Goal: Task Accomplishment & Management: Complete application form

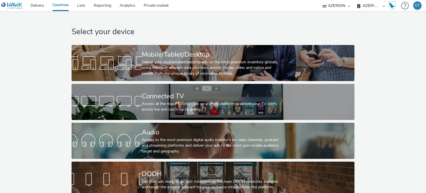
select select "a1f58486-1528-4f8c-8610-e1cdd7553bc1"
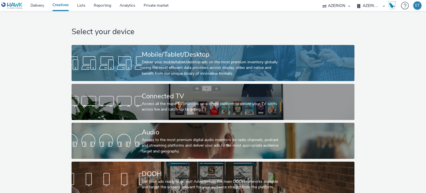
click at [127, 55] on div at bounding box center [107, 63] width 70 height 18
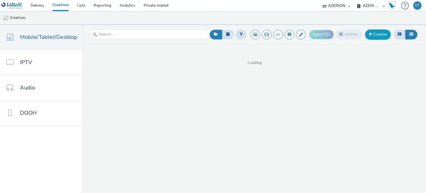
click at [372, 36] on span at bounding box center [370, 34] width 3 height 4
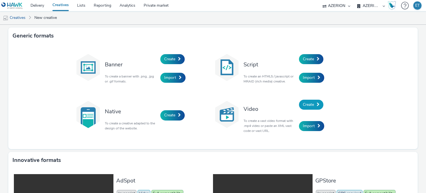
click at [311, 105] on span "Create" at bounding box center [308, 104] width 11 height 5
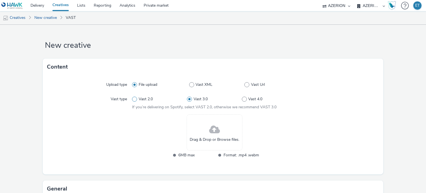
click at [145, 101] on span "Vast 2.0" at bounding box center [146, 99] width 14 height 6
click at [136, 101] on input "Vast 2.0" at bounding box center [134, 99] width 4 height 4
radio input "true"
radio input "false"
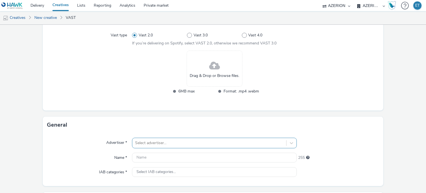
click at [217, 144] on div "Select advertiser..." at bounding box center [214, 143] width 164 height 11
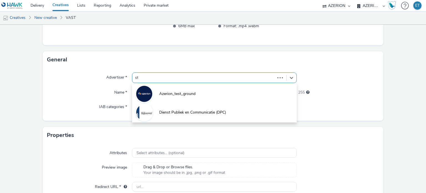
type input "sti"
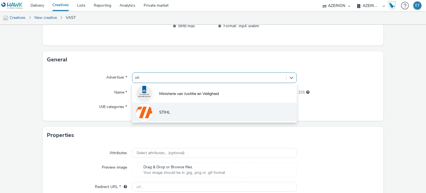
click at [216, 110] on li "STIHL" at bounding box center [214, 112] width 164 height 19
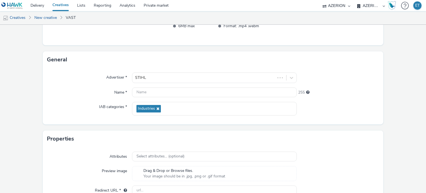
click at [50, 173] on div "Preview image" at bounding box center [89, 173] width 85 height 15
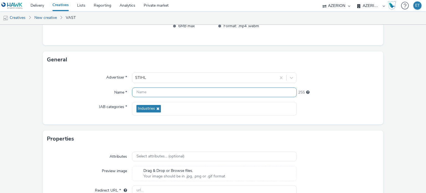
click at [163, 91] on input "text" at bounding box center [214, 92] width 164 height 10
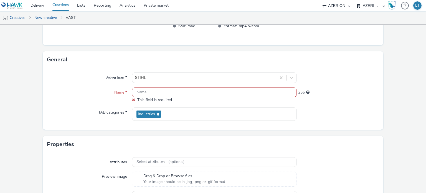
click at [209, 94] on input "text" at bounding box center [214, 92] width 164 height 10
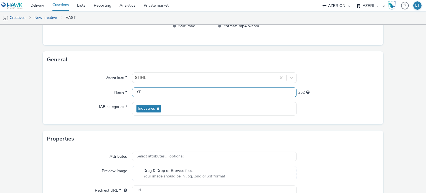
type input "s"
type input "Stihl- Video - Outstream"
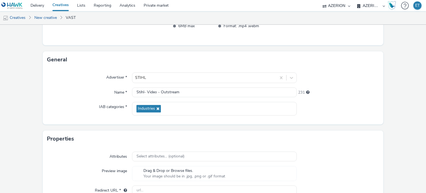
click at [17, 97] on form "New creative Content Upload type File upload Vast XML Vast Url Vast type Vast 2…" at bounding box center [213, 60] width 426 height 329
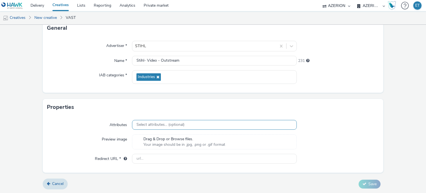
click at [144, 126] on span "Select attributes... (optional)" at bounding box center [160, 124] width 48 height 5
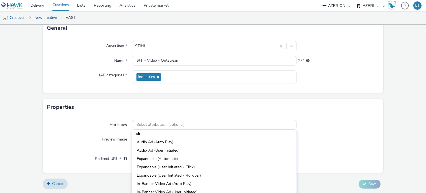
click at [29, 120] on form "New creative Content Upload type File upload Vast XML Vast Url Vast type Vast 2…" at bounding box center [213, 28] width 426 height 329
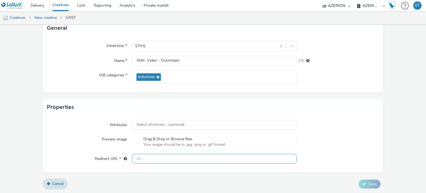
click at [209, 157] on input "text" at bounding box center [214, 159] width 164 height 10
paste input "https://www.stihl.nl/nl/stihl-technologie/accutechnologie/accumachines?utm_sour…"
type input "https://www.stihl.nl/nl/stihl-technologie/accutechnologie/accumachines?utm_sour…"
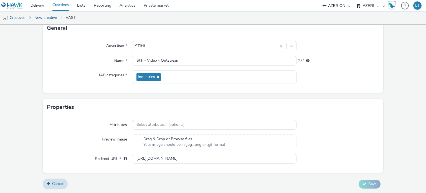
click at [202, 185] on div "Cancel Save" at bounding box center [213, 184] width 341 height 10
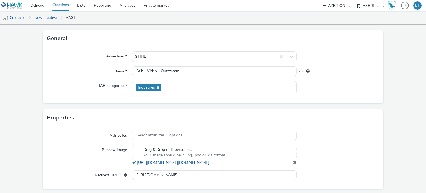
scroll to position [180, 0]
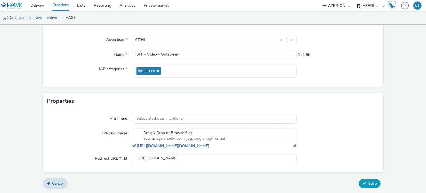
click at [368, 183] on span "Save" at bounding box center [372, 182] width 8 height 5
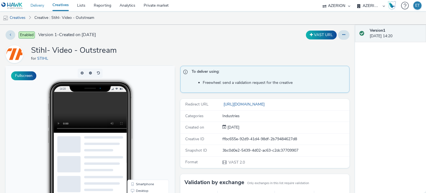
click at [41, 6] on link "Delivery" at bounding box center [37, 5] width 22 height 11
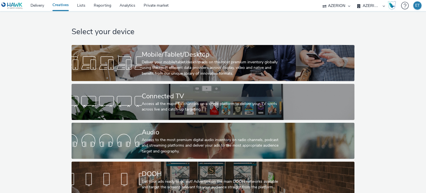
select select "a1f58486-1528-4f8c-8610-e1cdd7553bc1"
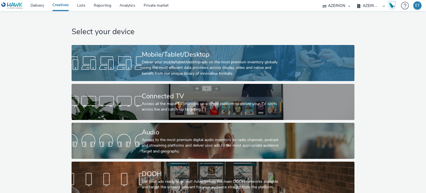
click at [155, 52] on div "Mobile/Tablet/Desktop" at bounding box center [212, 55] width 140 height 10
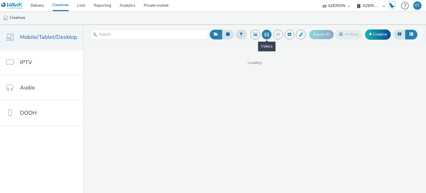
click at [267, 32] on button at bounding box center [267, 35] width 10 height 10
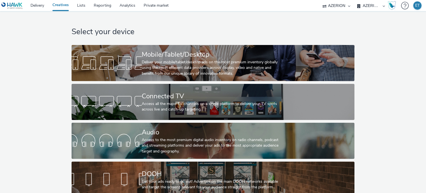
select select "a1f58486-1528-4f8c-8610-e1cdd7553bc1"
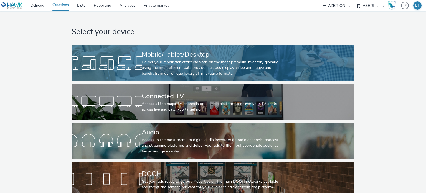
click at [162, 63] on div "Deliver your mobile/tablet/desktop ads on the most premium inventory globally u…" at bounding box center [212, 67] width 140 height 17
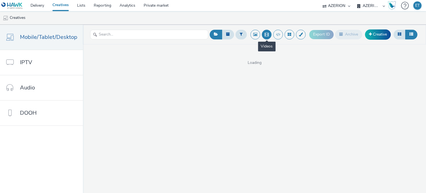
click at [265, 35] on button at bounding box center [267, 35] width 10 height 10
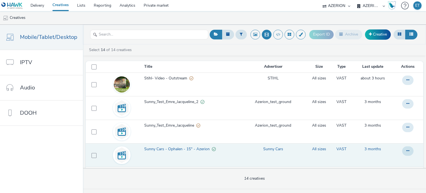
click at [171, 150] on span "Sunny Cars - Ophalen - 15" - Azerion" at bounding box center [178, 149] width 68 height 6
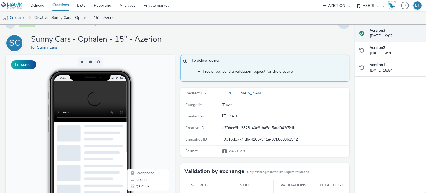
scroll to position [11, 0]
click at [43, 49] on link "Sunny Cars" at bounding box center [48, 47] width 22 height 5
